Goal: Check status: Check status

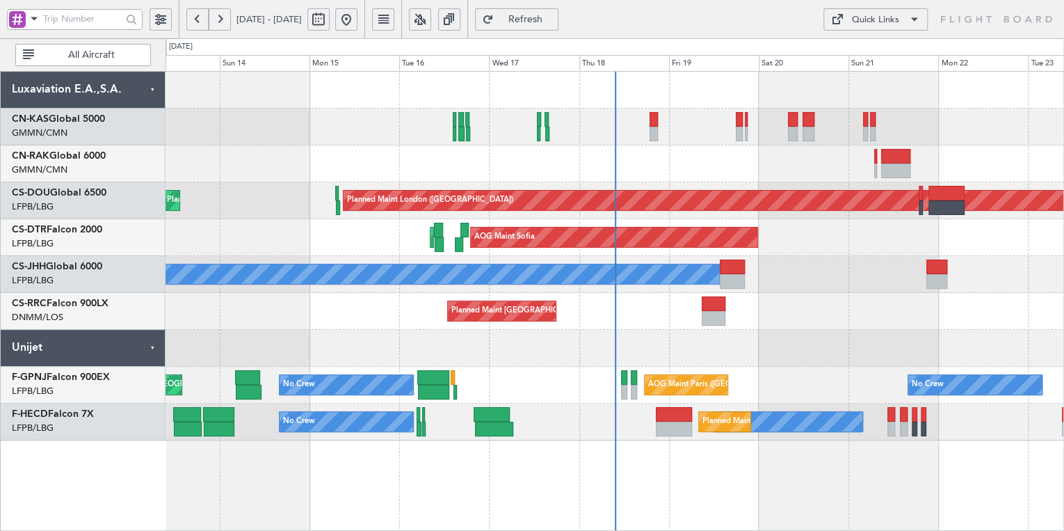
click at [330, 21] on button at bounding box center [318, 19] width 22 height 22
select select "9"
select select "2025"
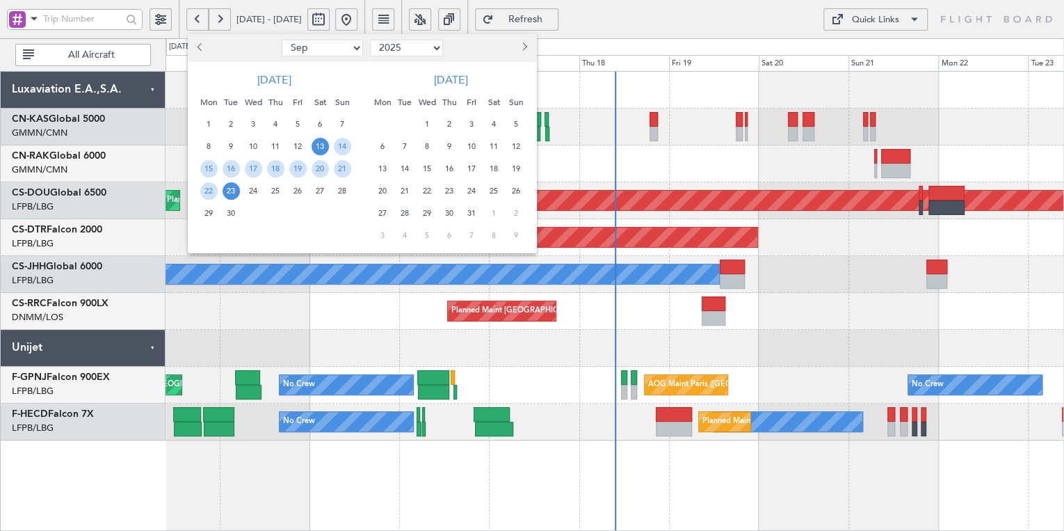
click at [353, 45] on select "Jan Feb Mar Apr May Jun [DATE] Aug Sep Oct Nov Dec" at bounding box center [322, 48] width 81 height 17
select select "5"
click at [282, 40] on select "Jan Feb Mar Apr May Jun [DATE] Aug Sep Oct Nov Dec" at bounding box center [322, 48] width 81 height 17
click at [230, 191] on span "20" at bounding box center [231, 190] width 17 height 17
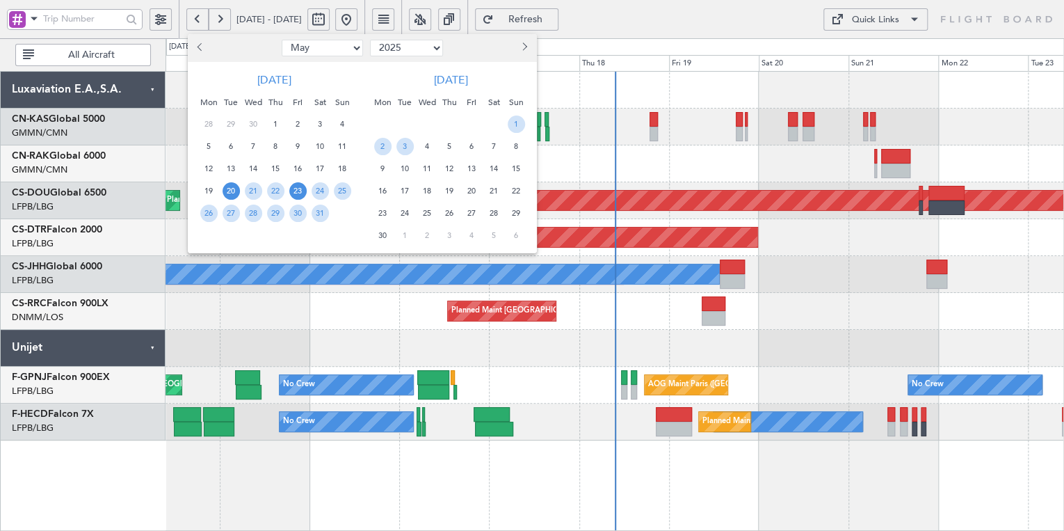
click at [301, 187] on span "23" at bounding box center [297, 190] width 17 height 17
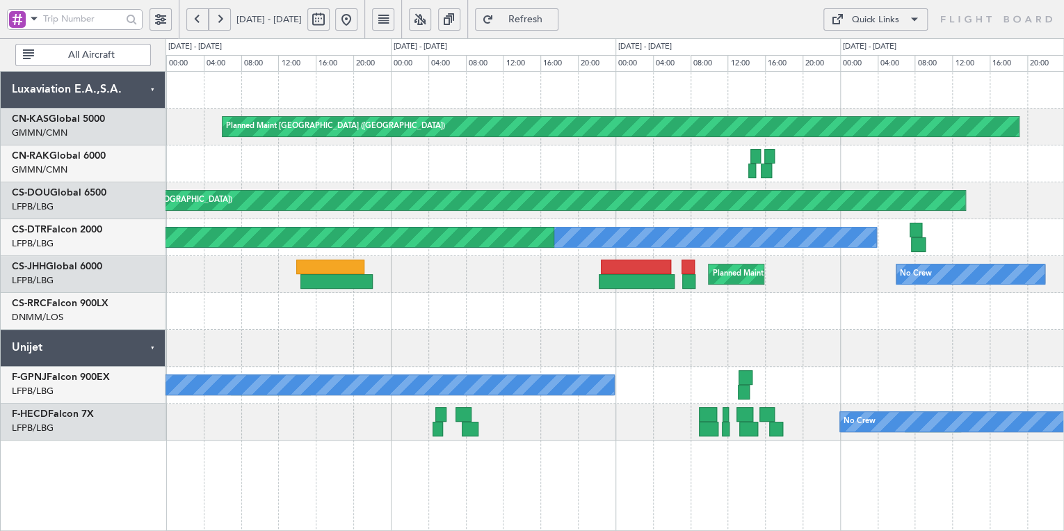
click at [330, 19] on button at bounding box center [318, 19] width 22 height 22
select select "5"
select select "2025"
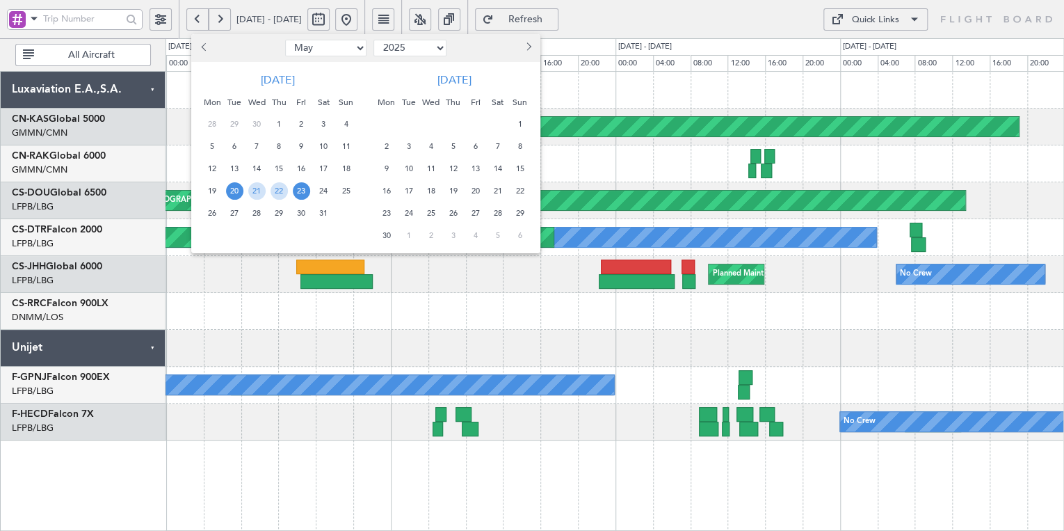
click at [353, 48] on select "Jan Feb Mar Apr May Jun [DATE] Aug Sep Oct Nov Dec" at bounding box center [325, 48] width 81 height 17
select select "9"
click at [285, 40] on select "Jan Feb Mar Apr May Jun [DATE] Aug Sep Oct Nov Dec" at bounding box center [325, 48] width 81 height 17
click at [346, 147] on span "14" at bounding box center [345, 146] width 17 height 17
click at [328, 168] on span "20" at bounding box center [323, 168] width 17 height 17
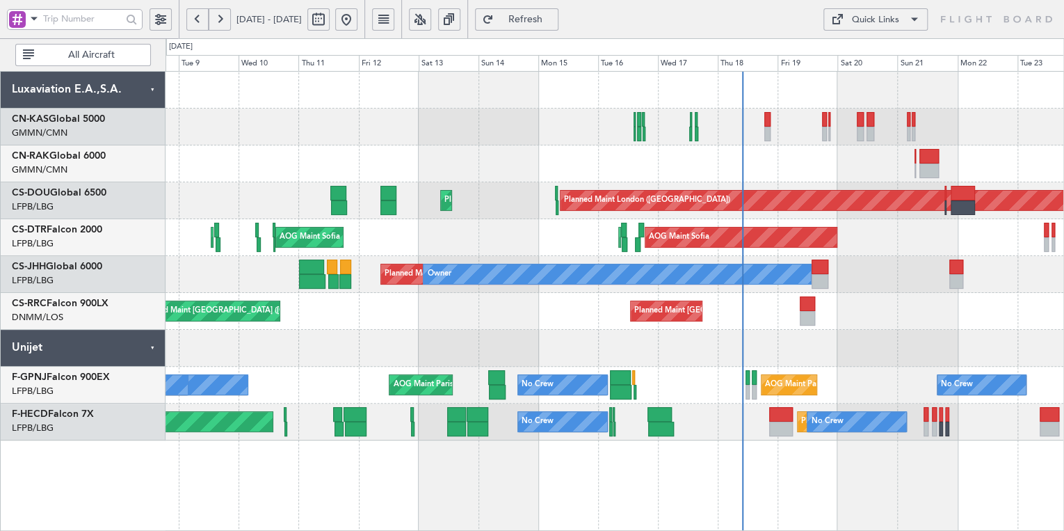
click at [489, 136] on div at bounding box center [615, 127] width 898 height 37
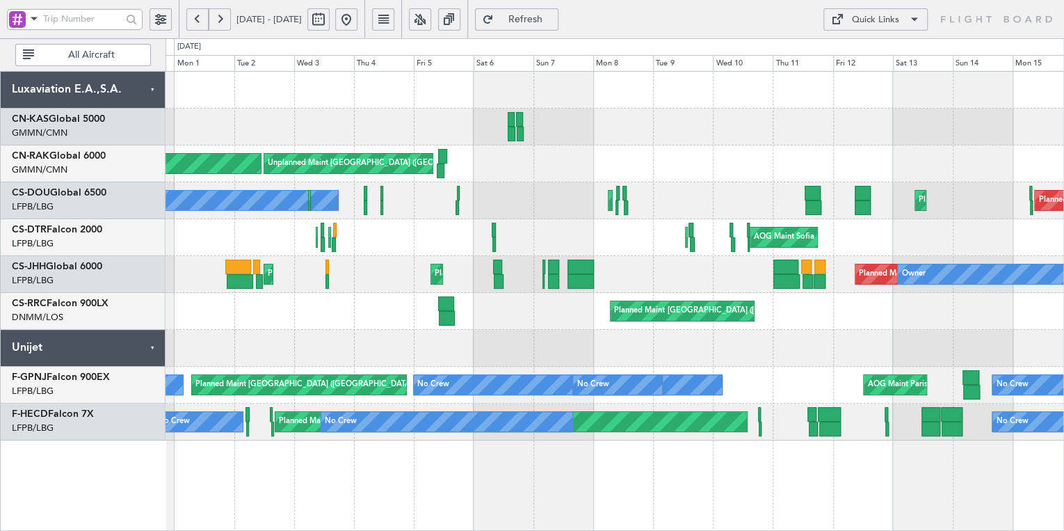
click at [528, 264] on div "Planned Maint [GEOGRAPHIC_DATA] ([GEOGRAPHIC_DATA]) Owner Planned Maint [GEOGRA…" at bounding box center [615, 274] width 898 height 37
